Goal: Find specific page/section: Find specific page/section

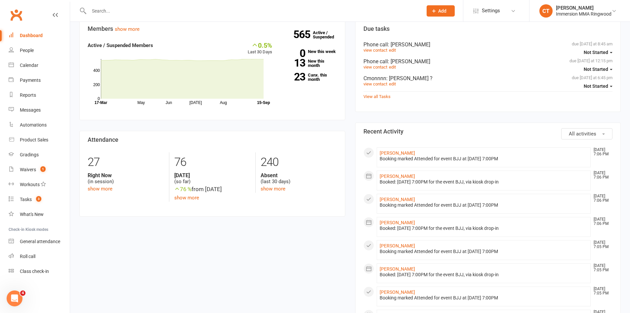
scroll to position [221, 0]
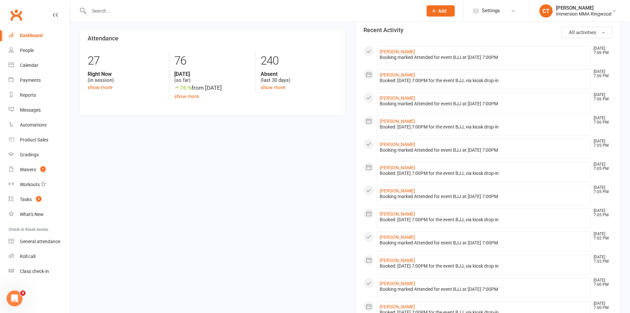
click at [102, 15] on input "text" at bounding box center [252, 10] width 331 height 9
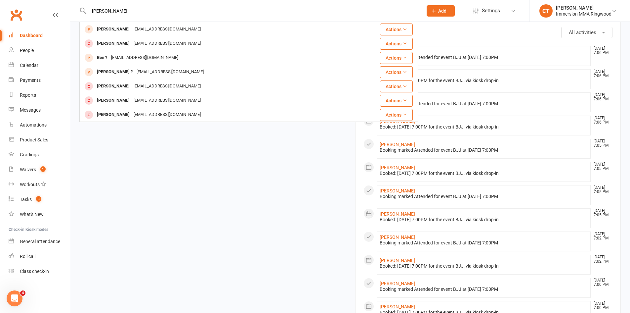
drag, startPoint x: 105, startPoint y: 10, endPoint x: 73, endPoint y: 12, distance: 31.5
click at [73, 12] on react-component "[PERSON_NAME] [PERSON_NAME] [PERSON_NAME][EMAIL_ADDRESS][DOMAIN_NAME] Actions […" at bounding box center [209, 10] width 418 height 21
type input "t"
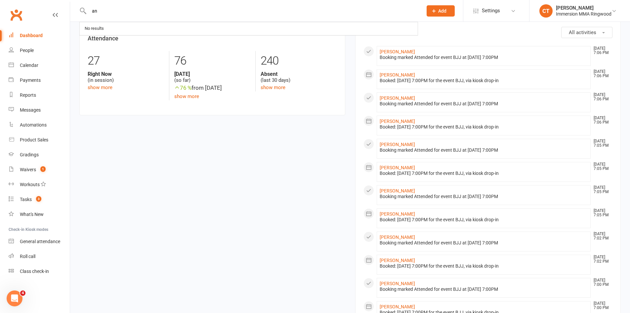
type input "a"
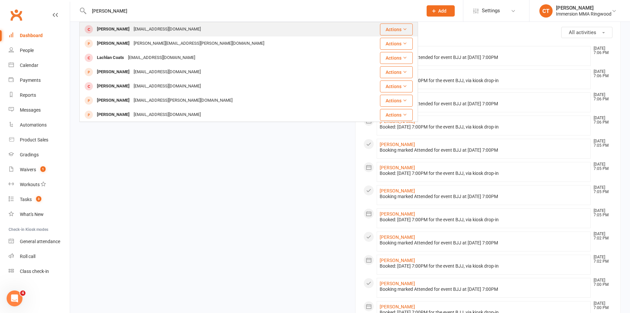
type input "[PERSON_NAME]"
click at [137, 33] on div "[EMAIL_ADDRESS][DOMAIN_NAME]" at bounding box center [167, 29] width 71 height 10
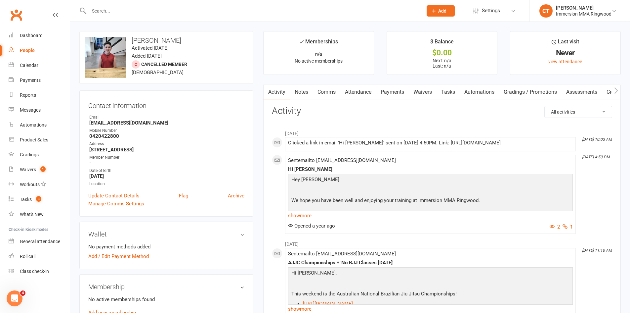
click at [299, 89] on link "Notes" at bounding box center [301, 91] width 23 height 15
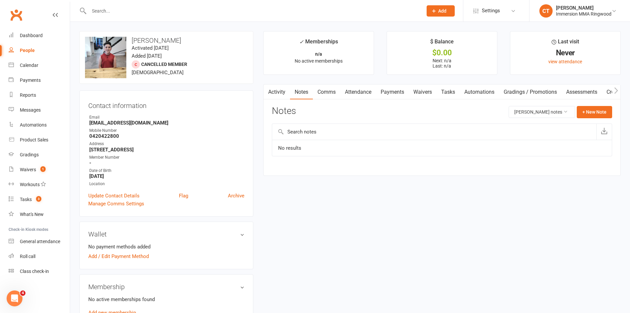
click at [326, 98] on link "Comms" at bounding box center [326, 91] width 27 height 15
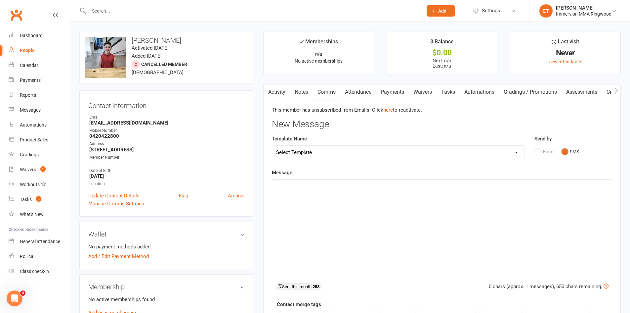
click at [354, 95] on link "Attendance" at bounding box center [358, 91] width 36 height 15
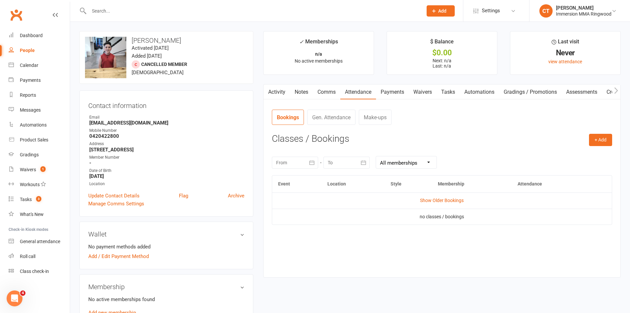
click at [282, 92] on link "Activity" at bounding box center [277, 91] width 26 height 15
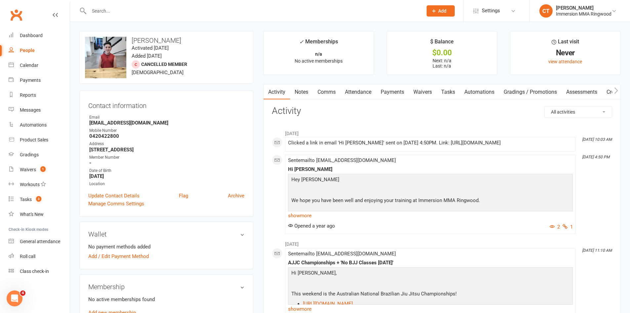
click at [106, 13] on input "text" at bounding box center [252, 10] width 331 height 9
type input "l"
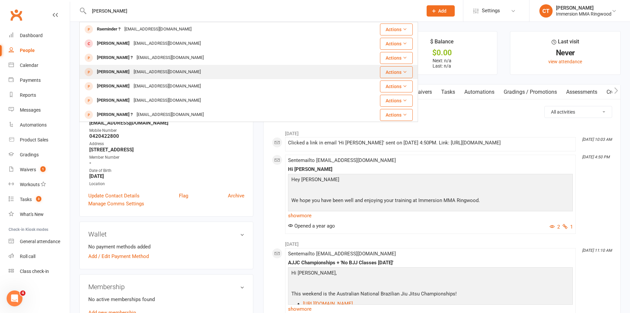
type input "[PERSON_NAME]"
click at [116, 71] on div "[PERSON_NAME]" at bounding box center [113, 72] width 37 height 10
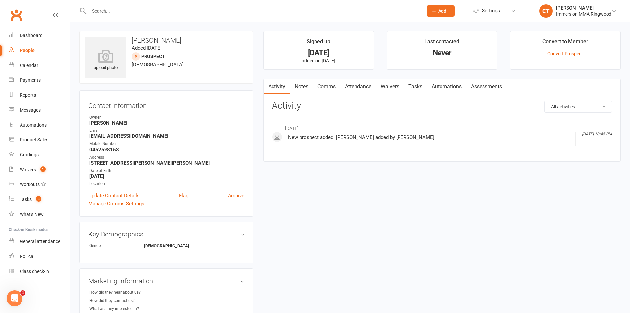
click at [28, 47] on link "People" at bounding box center [39, 50] width 61 height 15
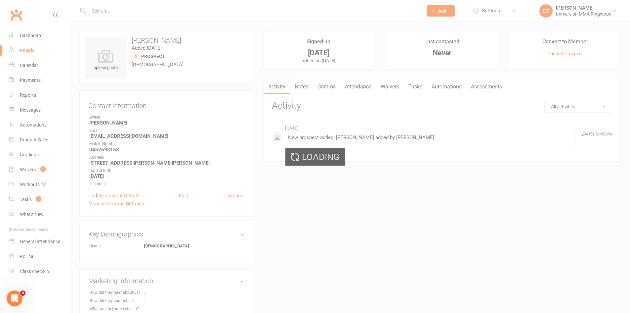
select select "25"
